Goal: Find specific page/section: Find specific page/section

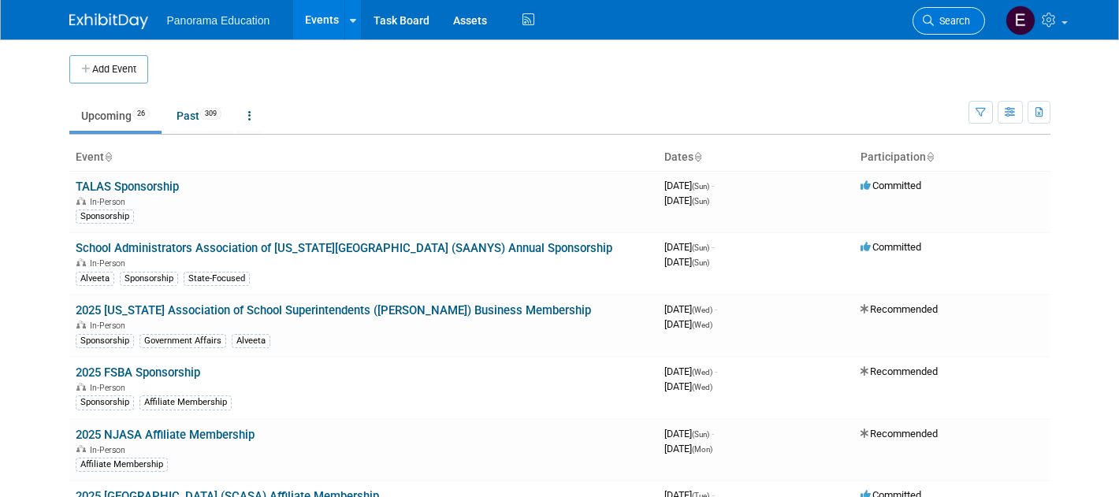
click at [934, 19] on span "Search" at bounding box center [952, 21] width 36 height 12
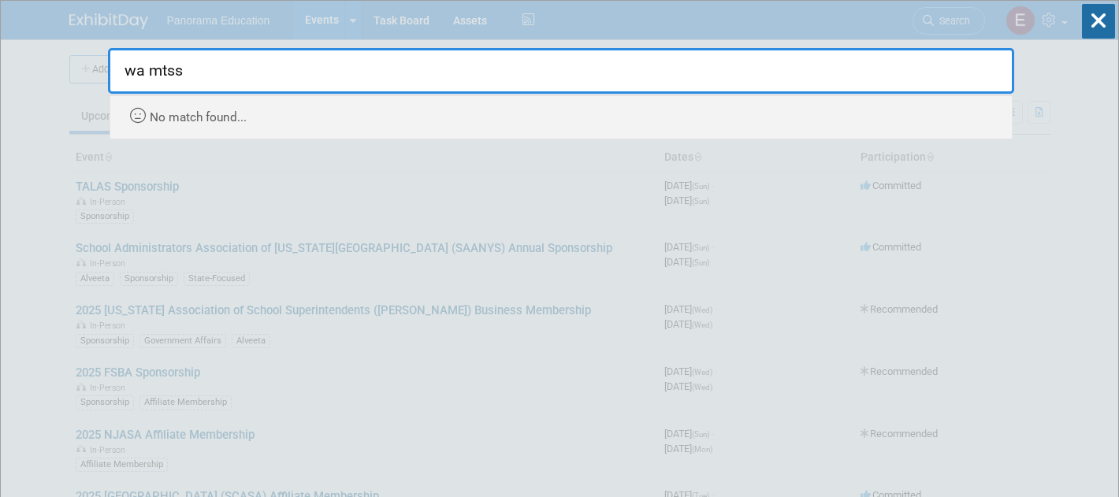
click at [831, 84] on input "wa mtss" at bounding box center [561, 71] width 906 height 46
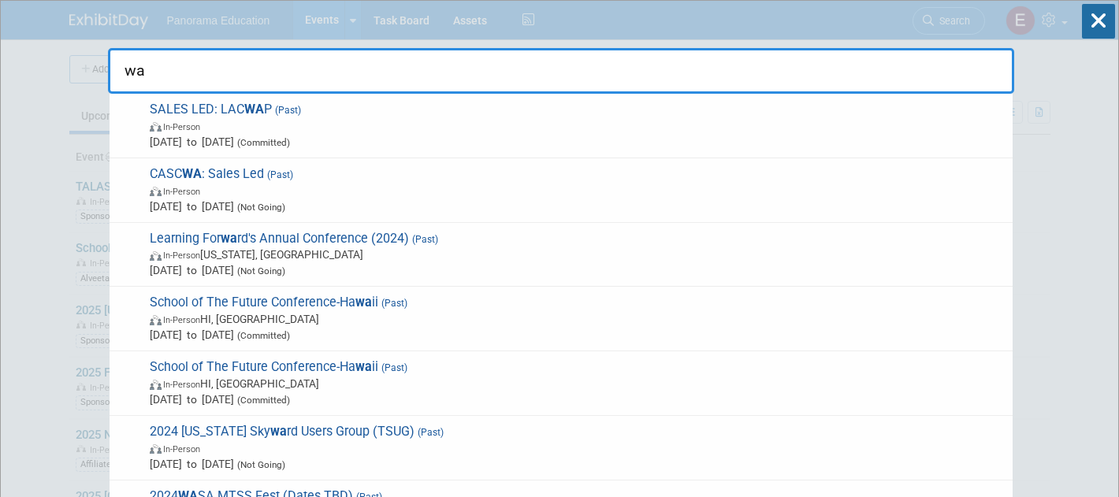
type input "w"
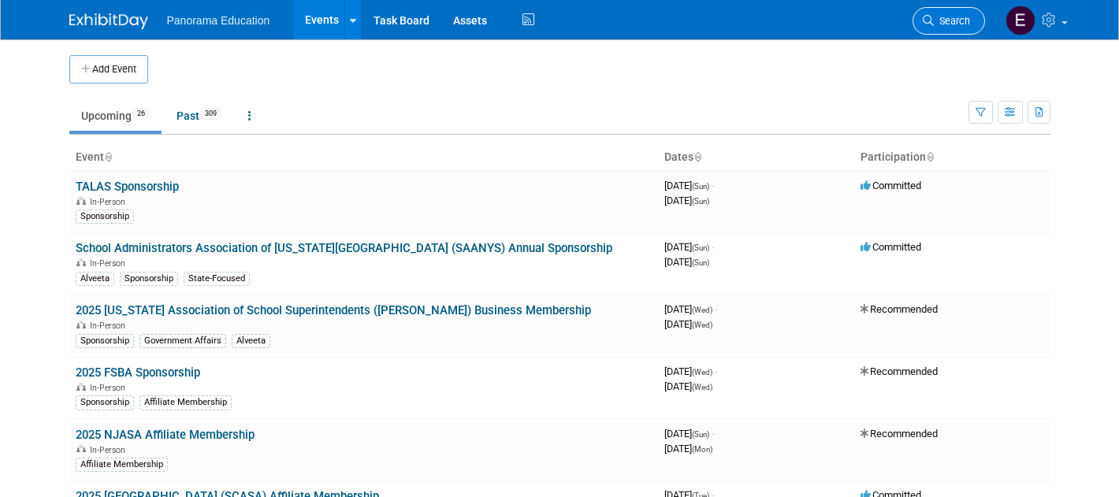
click at [947, 24] on span "Search" at bounding box center [952, 21] width 36 height 12
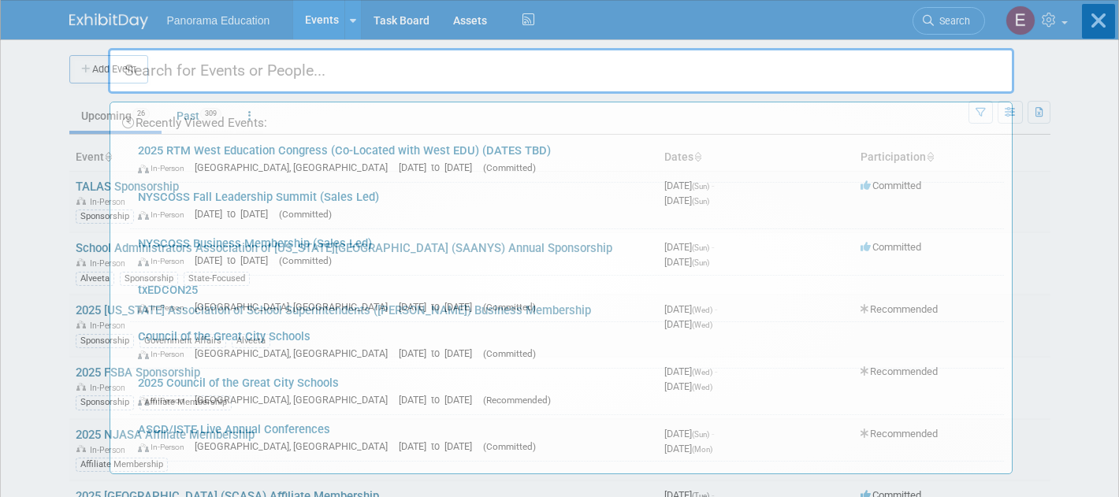
type input "a"
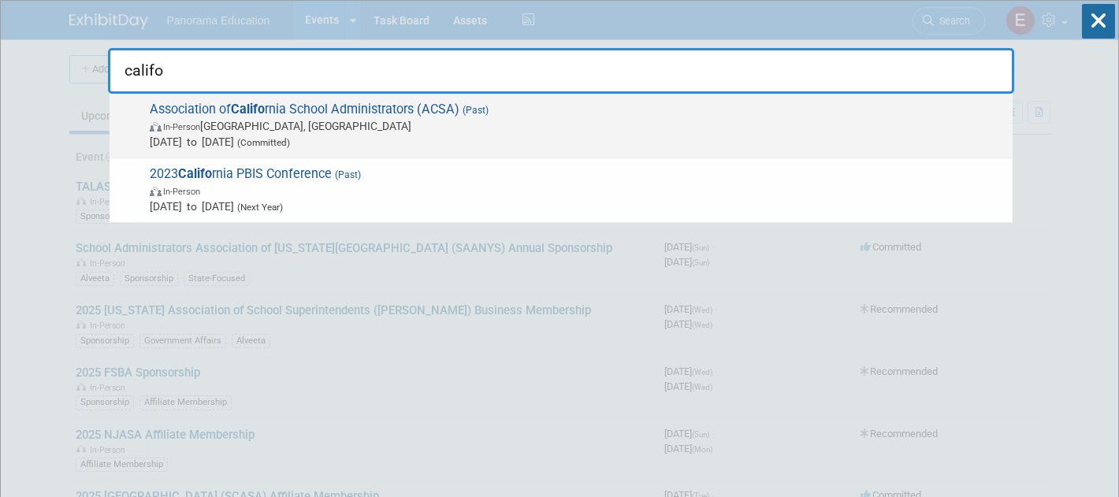
type input "califo"
click at [516, 116] on span "Association of Califo rnia School Administrators (ACSA) (Past) In-Person San Di…" at bounding box center [575, 126] width 860 height 48
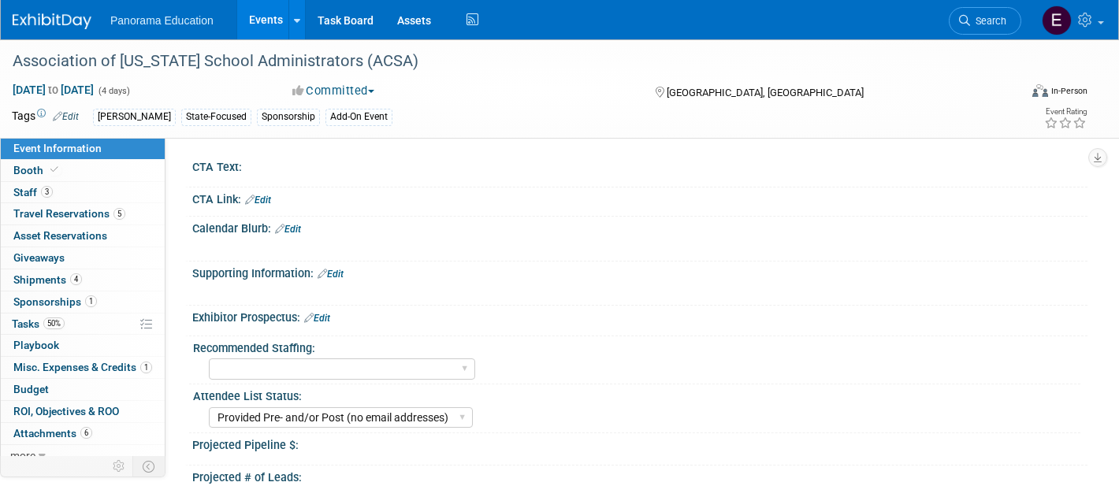
select select "Provided Pre- and/or Post (no email addresses)"
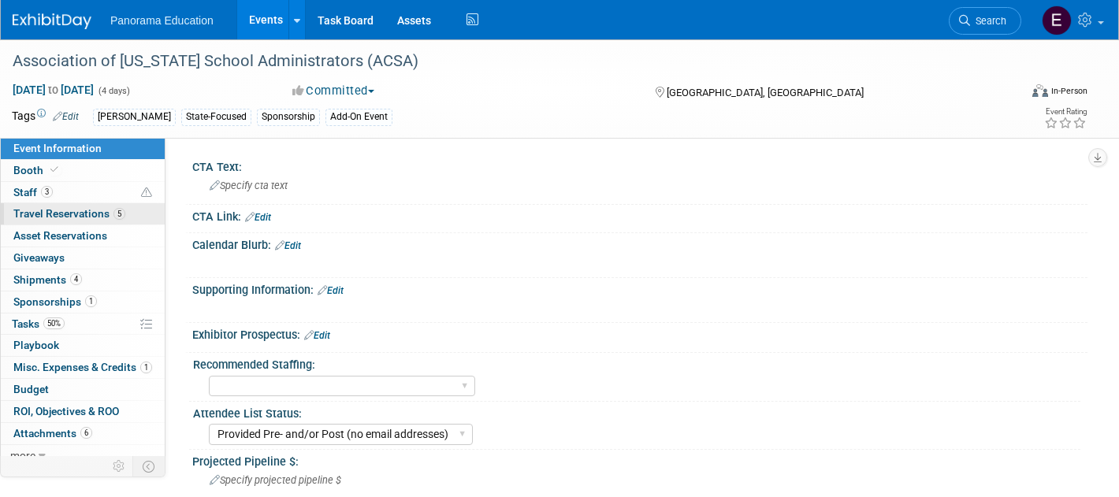
click at [117, 211] on span "5" at bounding box center [119, 214] width 12 height 12
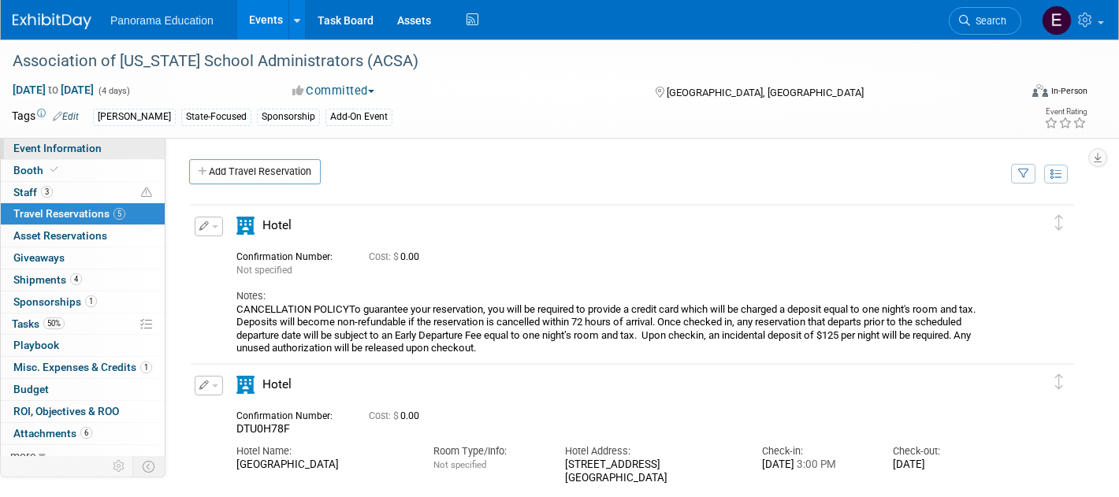
click at [92, 148] on span "Event Information" at bounding box center [57, 148] width 88 height 13
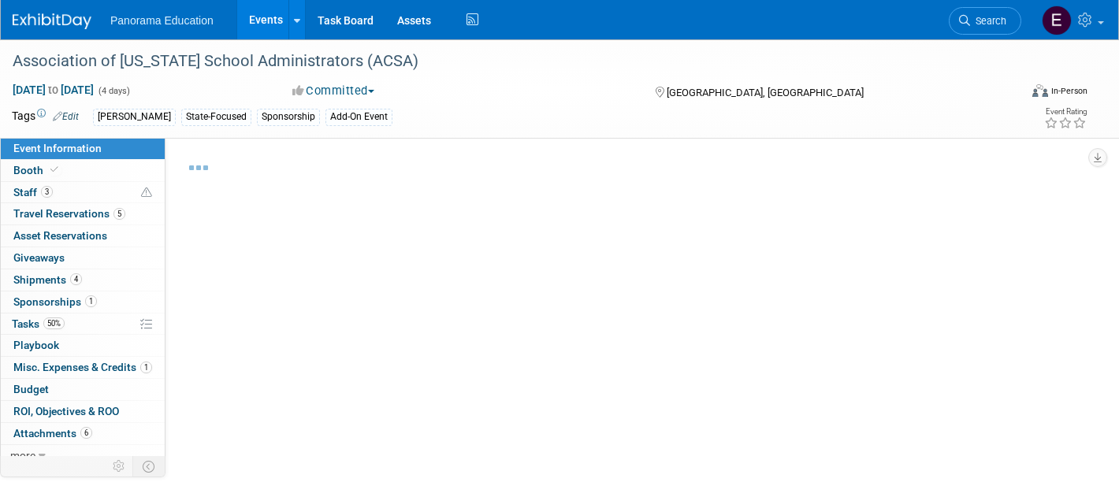
select select "Provided Pre- and/or Post (no email addresses)"
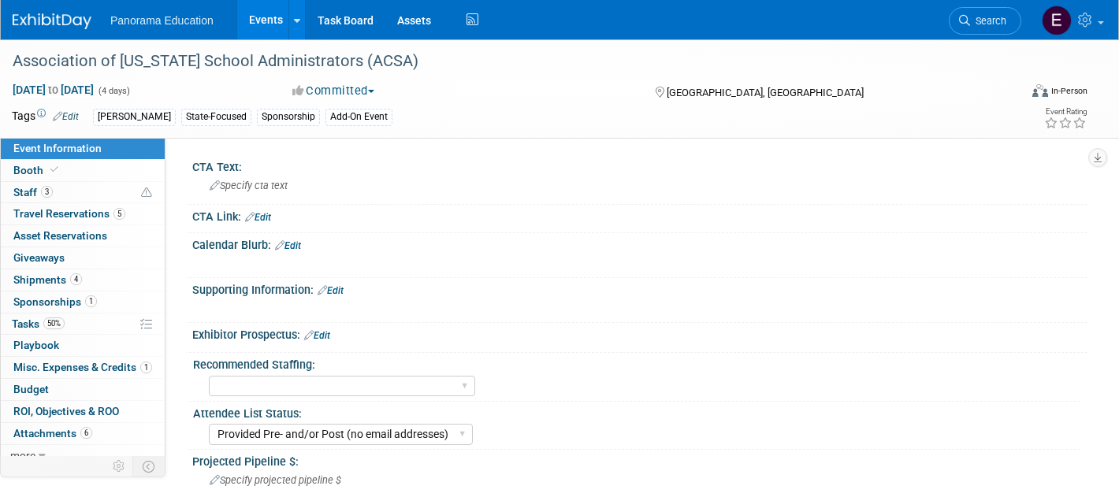
click at [965, 38] on li "Search" at bounding box center [985, 19] width 72 height 39
click at [986, 32] on link "Search" at bounding box center [985, 21] width 72 height 28
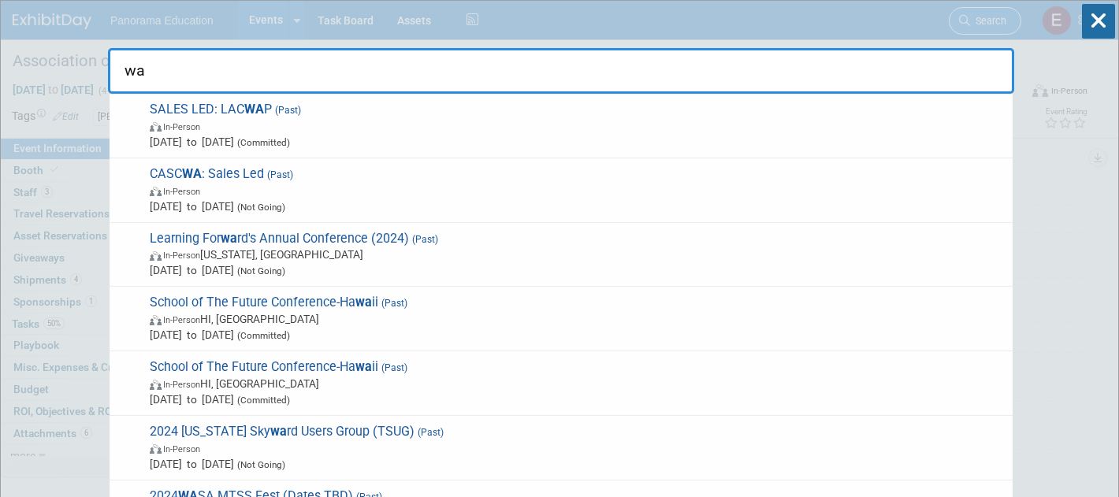
type input "w"
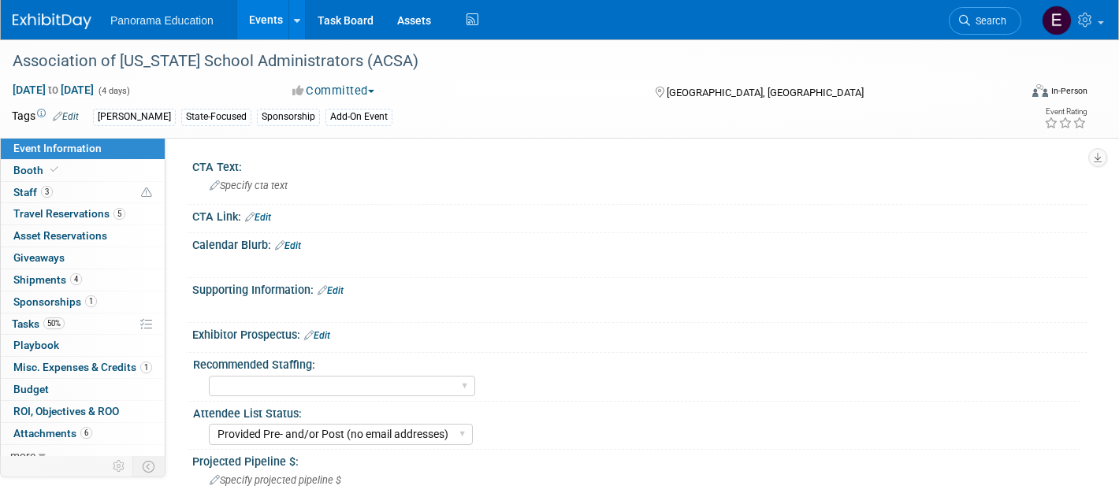
click at [52, 17] on img at bounding box center [52, 21] width 79 height 16
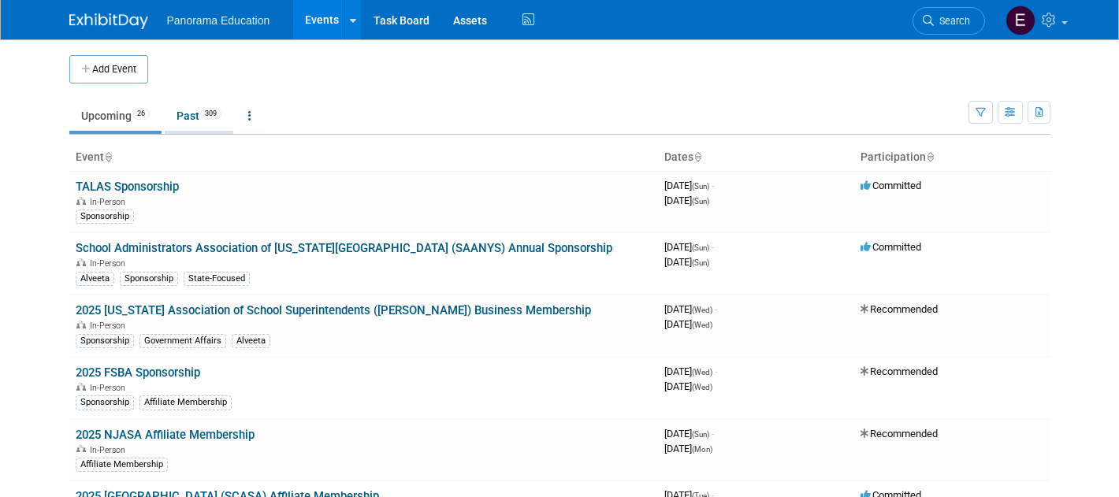
click at [199, 115] on link "Past 309" at bounding box center [199, 116] width 69 height 30
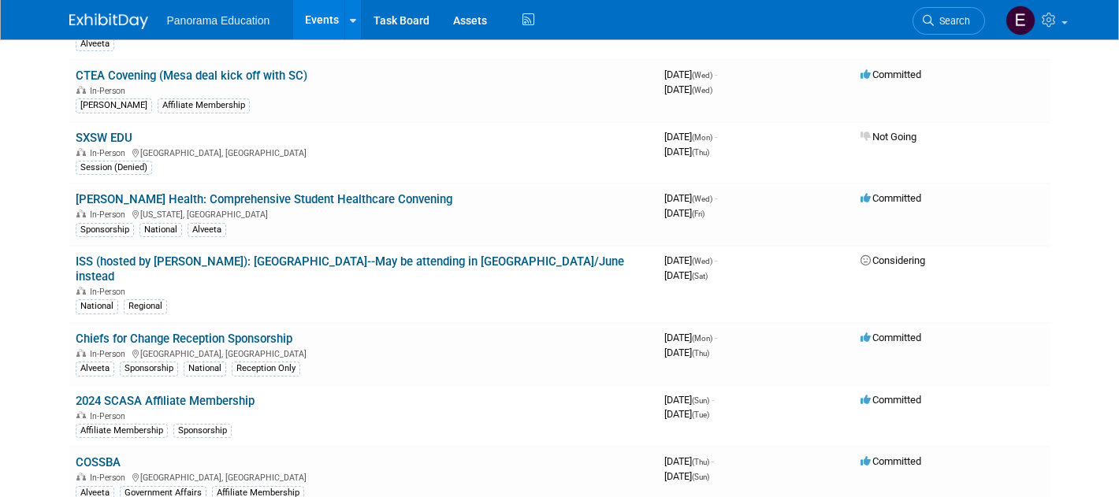
scroll to position [8471, 0]
